Goal: Information Seeking & Learning: Learn about a topic

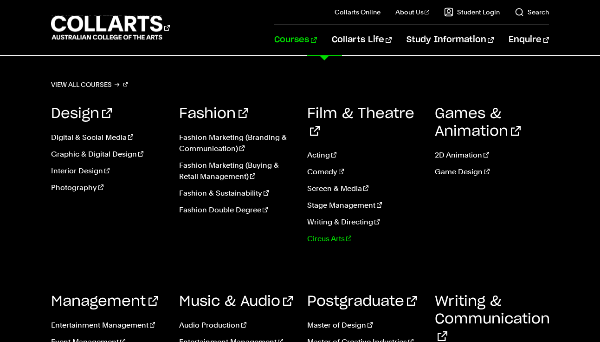
scroll to position [25, 0]
click at [247, 195] on link "Fashion & Sustainability" at bounding box center [236, 193] width 114 height 11
click at [241, 210] on link "Fashion Double Degree" at bounding box center [236, 209] width 114 height 11
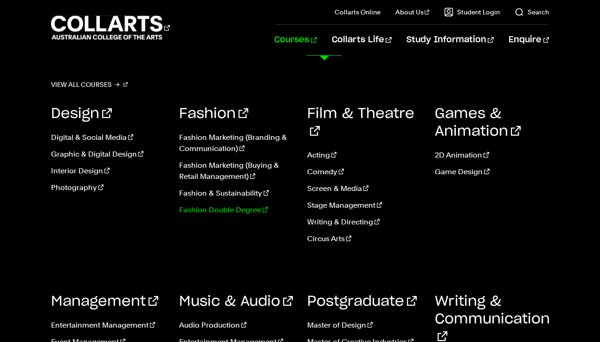
click at [228, 210] on link "Fashion Double Degree" at bounding box center [236, 209] width 114 height 11
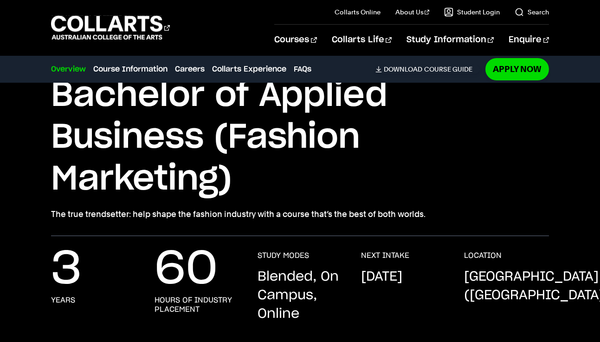
scroll to position [185, 0]
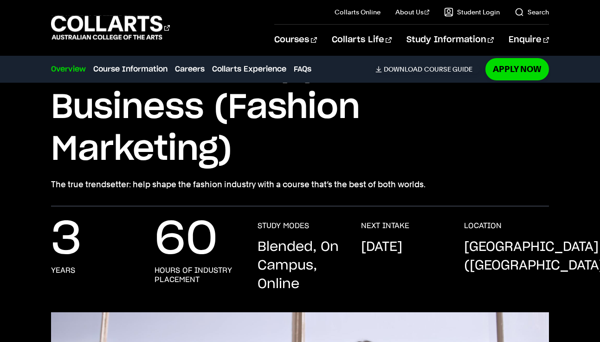
drag, startPoint x: 52, startPoint y: 185, endPoint x: 427, endPoint y: 184, distance: 374.3
click at [427, 184] on p "The true trendsetter: help shape the fashion industry with a course that’s the …" at bounding box center [300, 184] width 498 height 13
copy p "The true trendsetter: help shape the fashion industry with a course that’s the …"
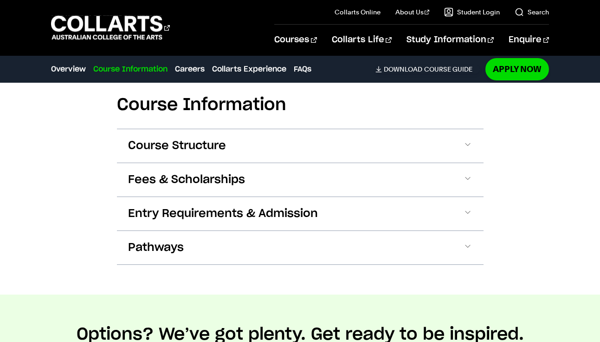
scroll to position [1050, 0]
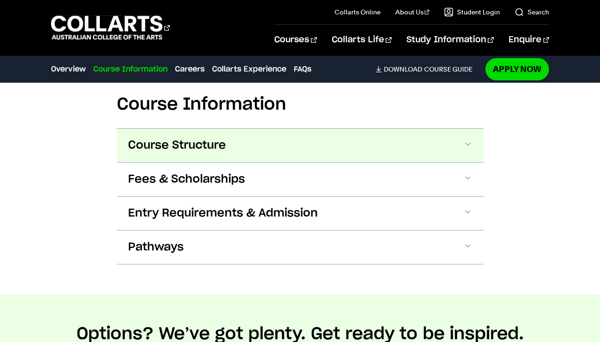
click at [467, 154] on button "Course Structure" at bounding box center [300, 145] width 367 height 33
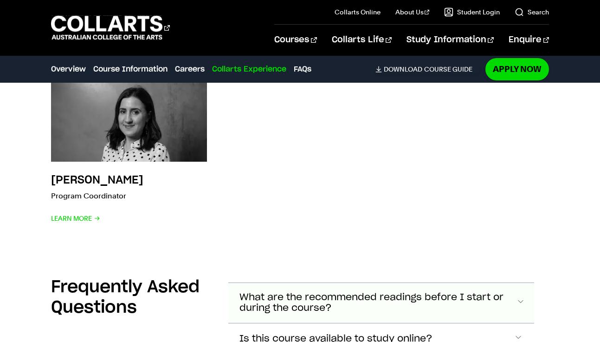
scroll to position [3745, 0]
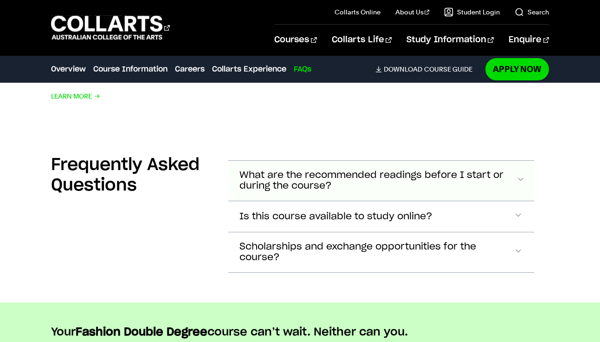
click at [276, 177] on span "What are the recommended readings before I start or during the course?" at bounding box center [378, 180] width 277 height 21
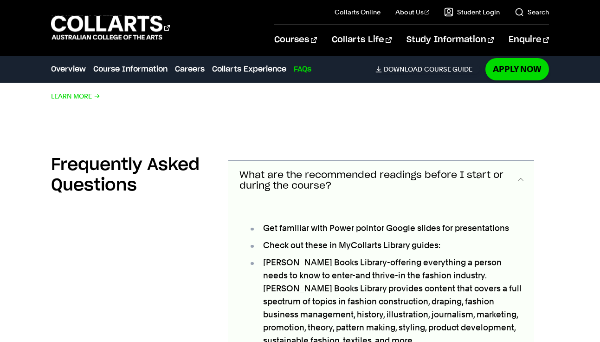
scroll to position [3821, 0]
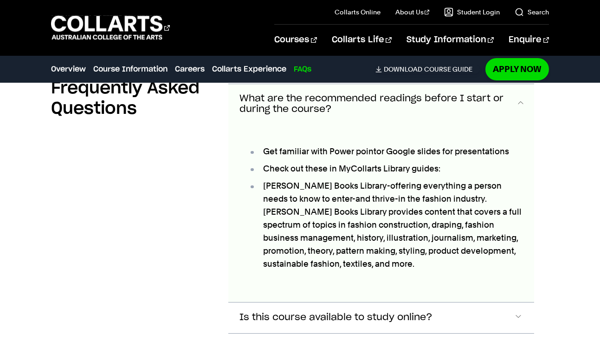
click at [257, 101] on span "What are the recommended readings before I start or during the course?" at bounding box center [378, 103] width 277 height 21
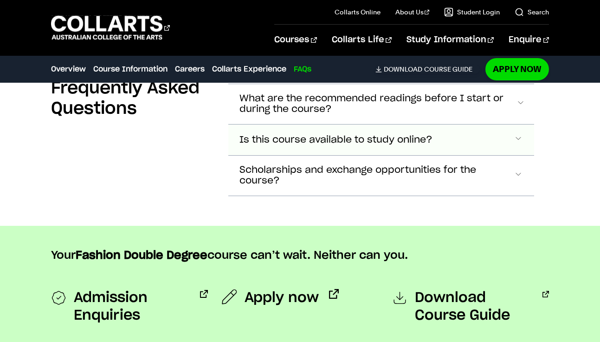
click at [261, 137] on span "Is this course available to study online?" at bounding box center [336, 140] width 193 height 11
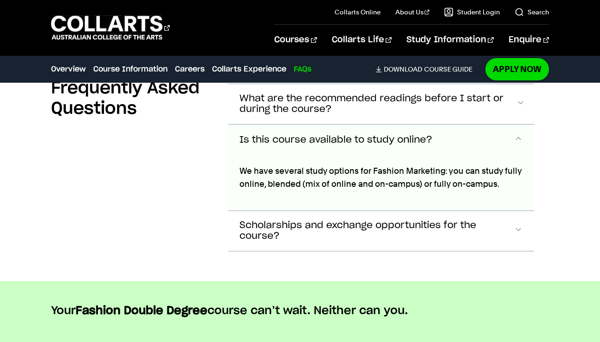
scroll to position [3862, 0]
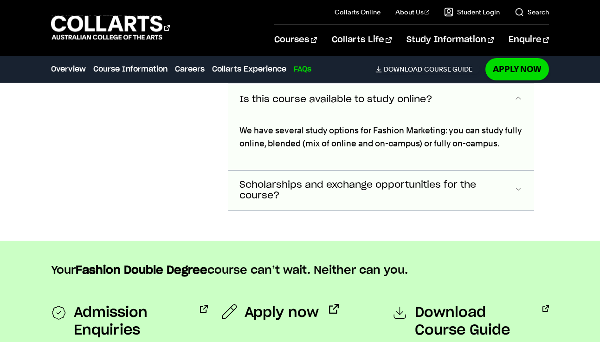
click at [272, 183] on span "Scholarships and exchange opportunities for the course?" at bounding box center [377, 190] width 275 height 21
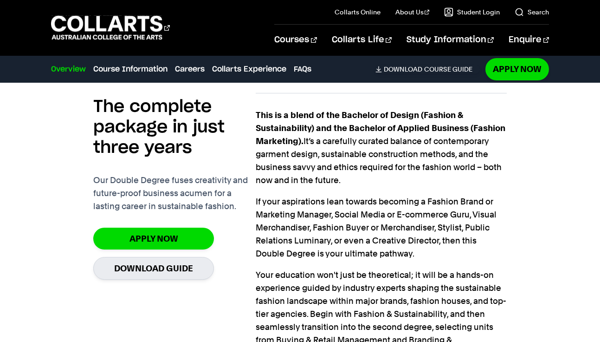
scroll to position [722, 0]
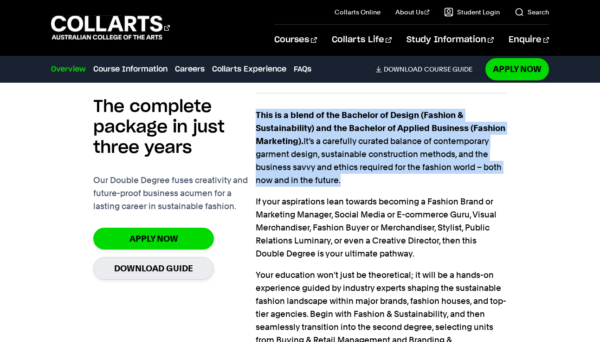
drag, startPoint x: 258, startPoint y: 114, endPoint x: 418, endPoint y: 179, distance: 172.9
click at [418, 179] on p "This is a blend of the Bachelor of Design (Fashion & Sustainability) and the Ba…" at bounding box center [381, 148] width 251 height 78
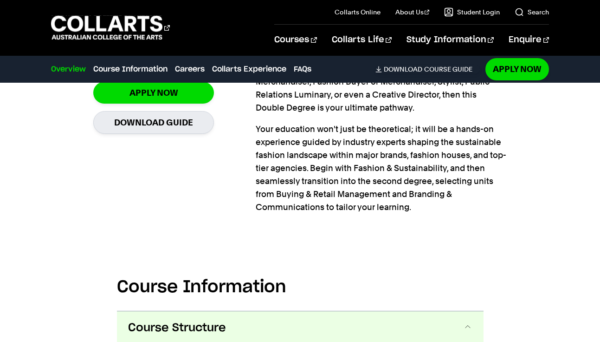
scroll to position [870, 0]
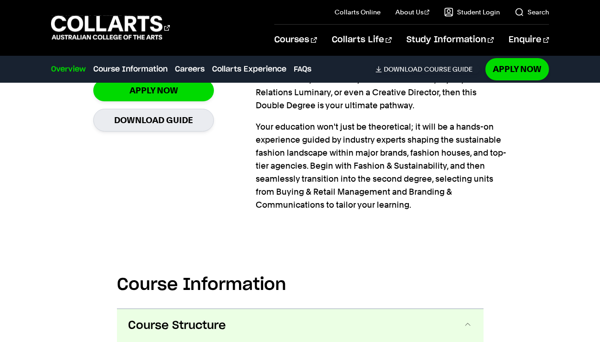
copy p "This is a blend of the Bachelor of Design (Fashion & Sustainability) and the Ba…"
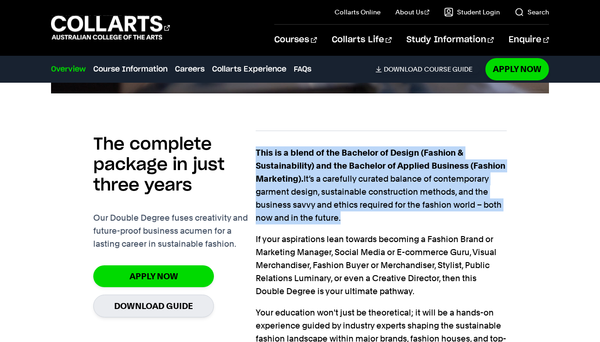
copy p "This is a blend of the Bachelor of Design (Fashion & Sustainability) and the Ba…"
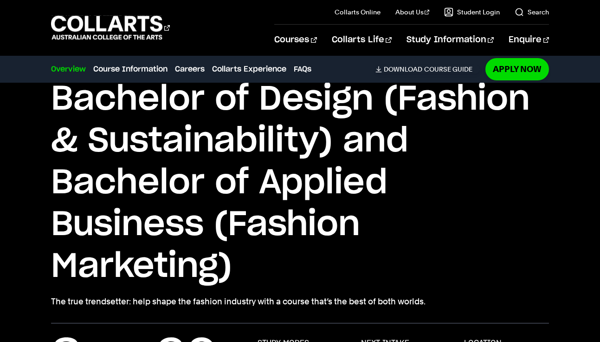
scroll to position [67, 0]
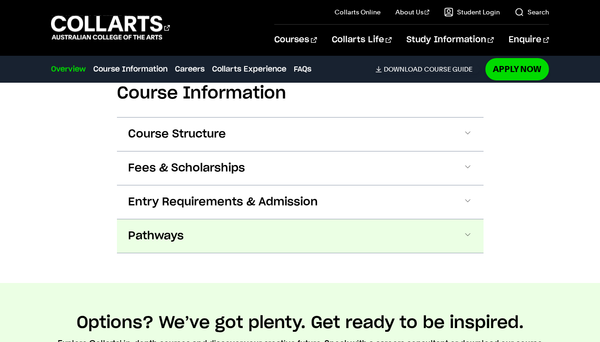
scroll to position [1057, 0]
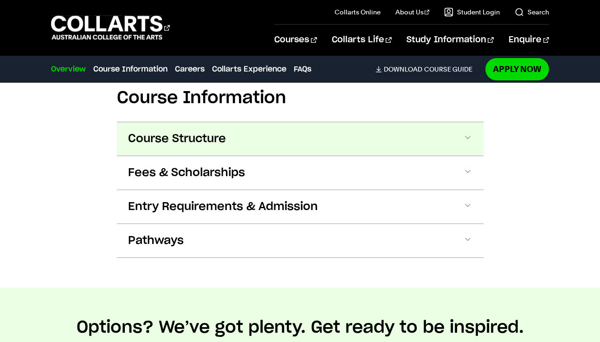
click at [267, 144] on button "Course Structure" at bounding box center [300, 138] width 367 height 33
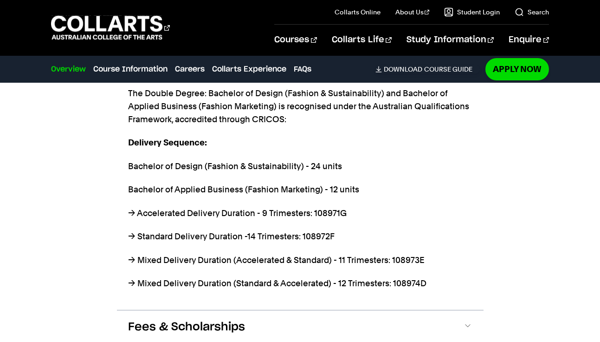
scroll to position [1260, 0]
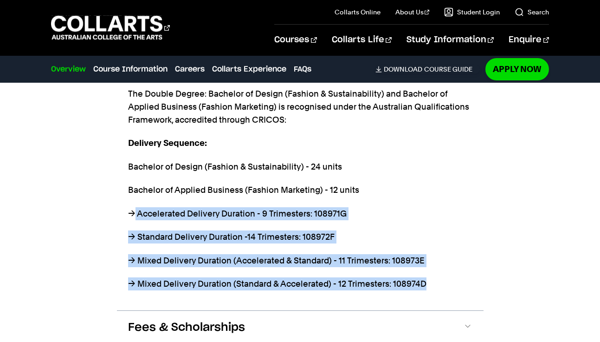
drag, startPoint x: 426, startPoint y: 282, endPoint x: 136, endPoint y: 213, distance: 298.3
click at [136, 213] on div "Fashion Double Degree The Double Degree can be completed in 3 years starting wi…" at bounding box center [300, 125] width 345 height 329
copy div "Accelerated Delivery Duration - 9 Trimesters: 108971G → Standard Delivery Durat…"
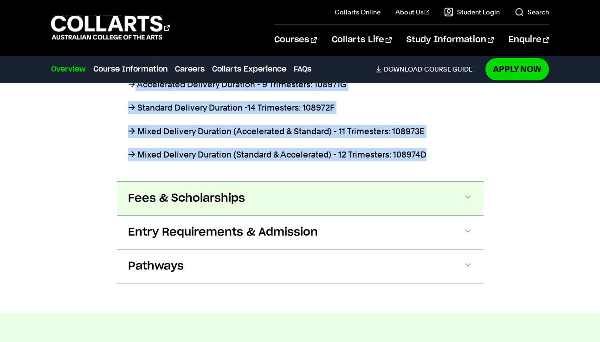
click at [206, 198] on span "Fees & Scholarships" at bounding box center [186, 198] width 117 height 15
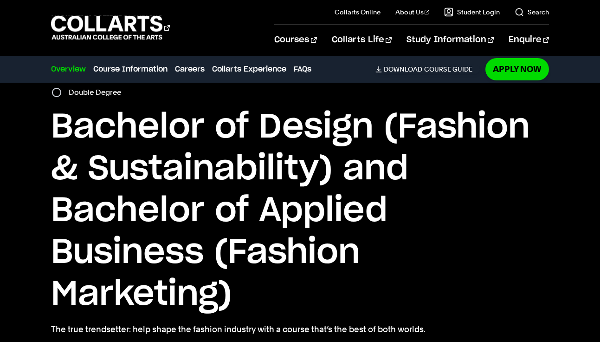
scroll to position [2, 0]
